Goal: Navigation & Orientation: Find specific page/section

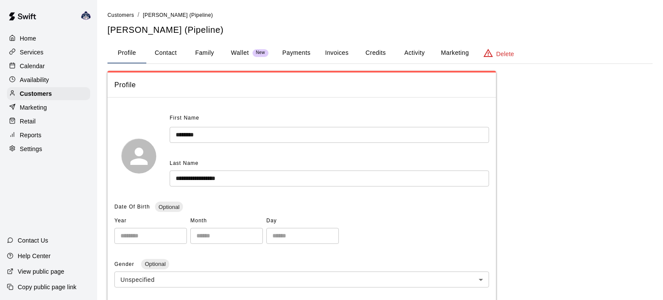
click at [39, 63] on p "Calendar" at bounding box center [32, 66] width 25 height 9
